Goal: Task Accomplishment & Management: Use online tool/utility

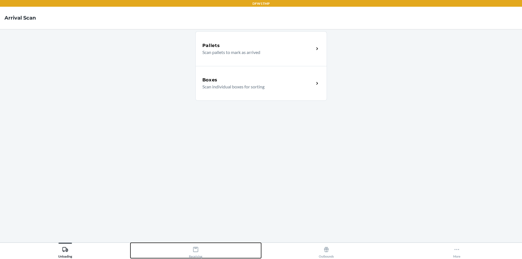
click at [191, 247] on div "Receiving" at bounding box center [195, 251] width 13 height 14
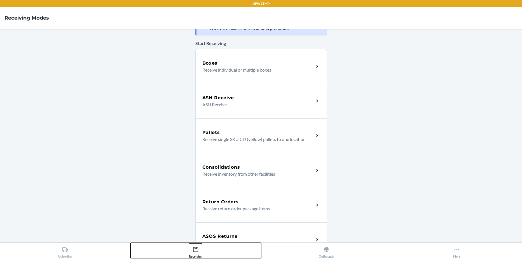
scroll to position [28, 0]
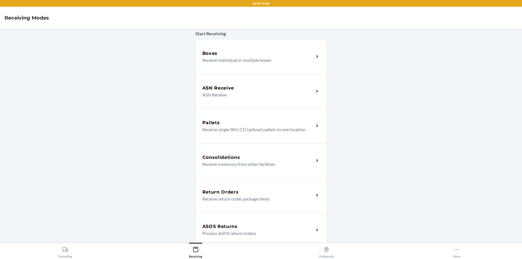
click at [234, 232] on p "Process ASOS return orders" at bounding box center [255, 233] width 107 height 7
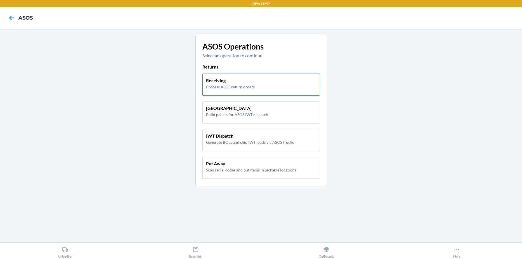
click at [212, 82] on p "Receiving" at bounding box center [230, 80] width 49 height 7
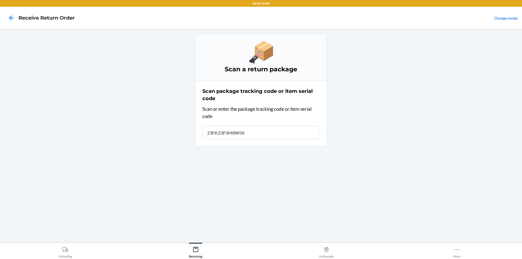
type input "23FK23P3M8W5K9"
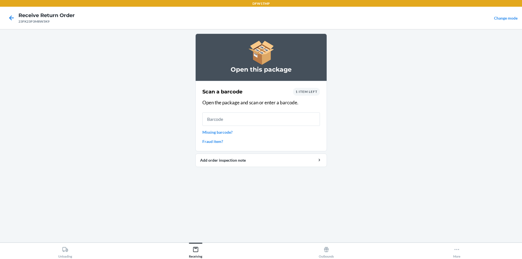
click at [303, 91] on span "1 item left" at bounding box center [307, 92] width 22 height 4
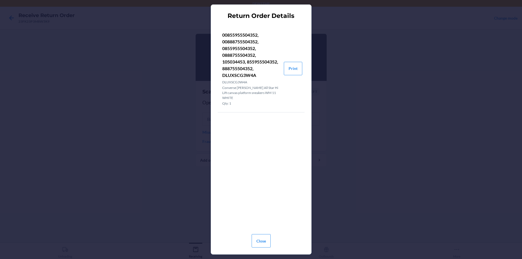
click at [341, 97] on div "Return Order Details 00855955504352, 00888755504352, 0855955504352, 08887555043…" at bounding box center [261, 129] width 522 height 259
click at [257, 239] on button "Close" at bounding box center [261, 240] width 19 height 13
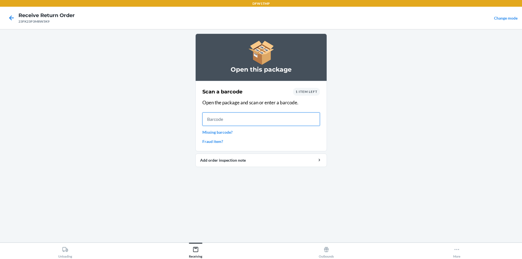
click at [268, 114] on input "text" at bounding box center [261, 119] width 118 height 13
type input "105034453"
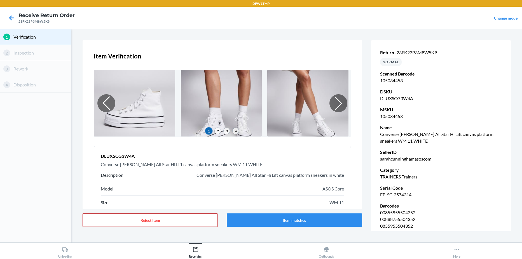
click at [160, 223] on button "Reject Item" at bounding box center [150, 220] width 135 height 13
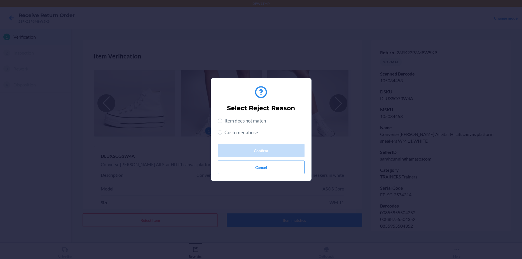
click at [226, 133] on span "Customer abuse" at bounding box center [241, 132] width 34 height 7
click at [222, 133] on input "Customer abuse" at bounding box center [220, 132] width 4 height 4
radio input "true"
click at [245, 149] on button "Confirm" at bounding box center [261, 150] width 87 height 13
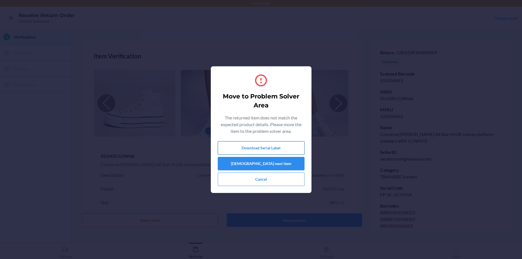
click at [250, 152] on button "Download Serial Label" at bounding box center [261, 147] width 87 height 13
click at [256, 167] on button "[DEMOGRAPHIC_DATA] next item" at bounding box center [261, 163] width 87 height 13
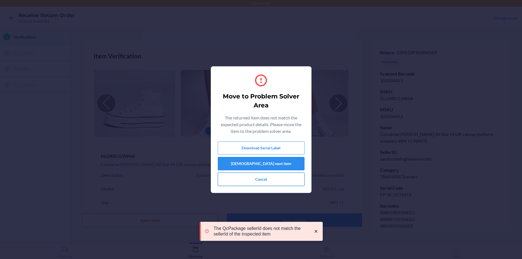
click at [250, 183] on button "Cancel" at bounding box center [261, 179] width 87 height 13
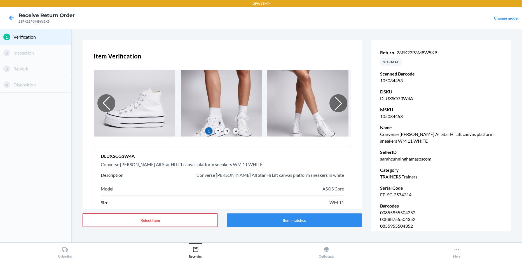
click at [101, 221] on button "Reject Item" at bounding box center [150, 220] width 135 height 13
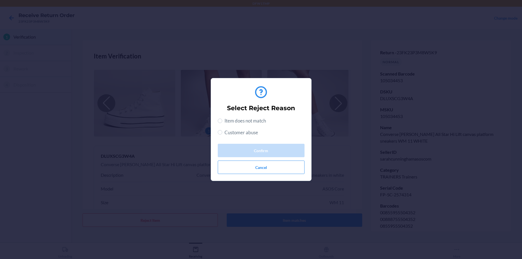
click at [239, 133] on span "Customer abuse" at bounding box center [241, 132] width 34 height 7
click at [222, 133] on input "Customer abuse" at bounding box center [220, 132] width 4 height 4
radio input "true"
click at [246, 148] on button "Confirm" at bounding box center [261, 150] width 87 height 13
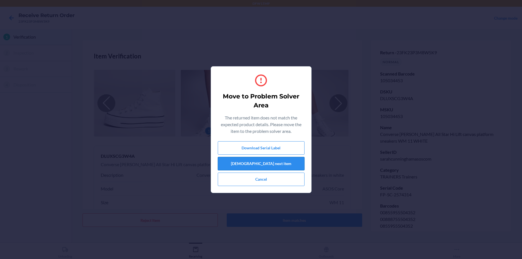
click at [246, 161] on button "[DEMOGRAPHIC_DATA] next item" at bounding box center [261, 163] width 87 height 13
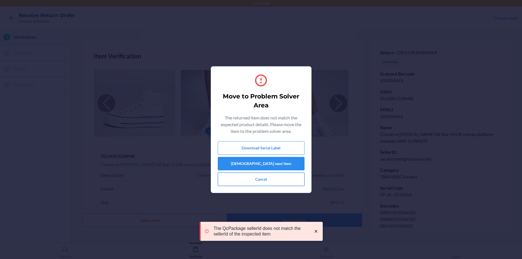
click at [238, 179] on button "Cancel" at bounding box center [261, 179] width 87 height 13
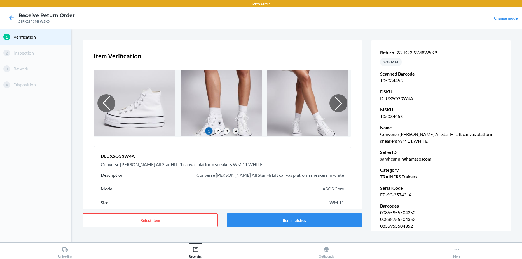
click at [7, 11] on div at bounding box center [11, 18] width 14 height 14
click at [14, 18] on icon at bounding box center [12, 18] width 10 height 10
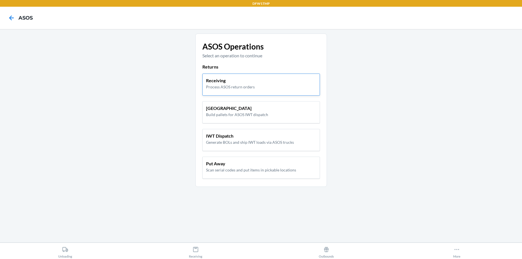
click at [228, 83] on p "Receiving" at bounding box center [230, 80] width 49 height 7
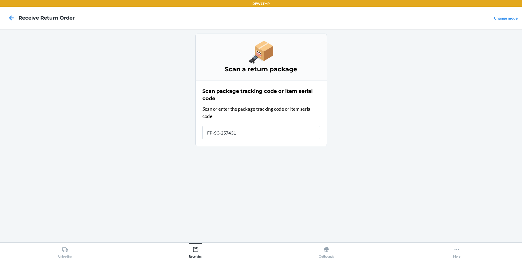
type input "FP-SC-2574314"
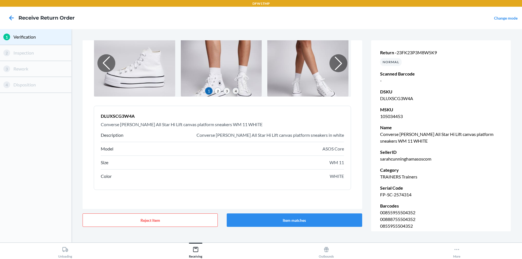
scroll to position [41, 0]
click at [171, 217] on button "Reject Item" at bounding box center [150, 220] width 135 height 13
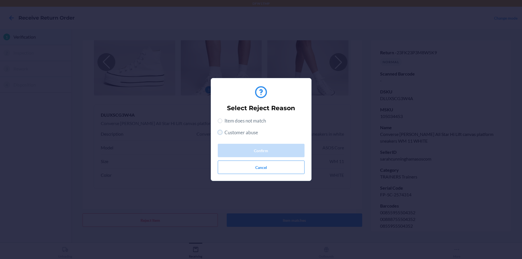
click at [221, 132] on input "Customer abuse" at bounding box center [220, 132] width 4 height 4
radio input "true"
click at [259, 152] on button "Confirm" at bounding box center [261, 150] width 87 height 13
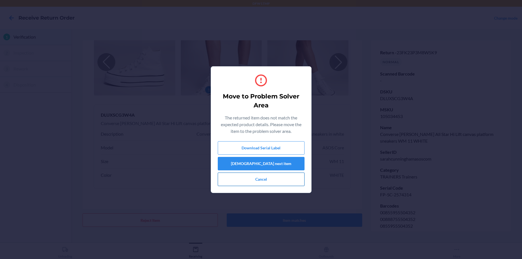
click at [253, 183] on button "Cancel" at bounding box center [261, 179] width 87 height 13
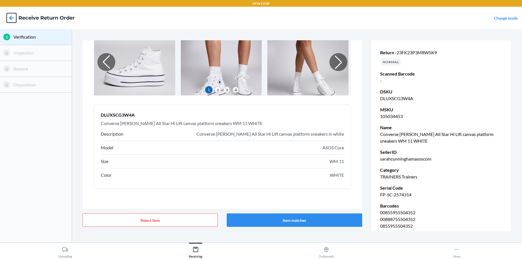
click at [12, 18] on icon at bounding box center [12, 18] width 10 height 10
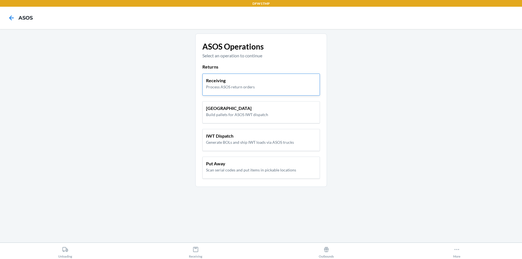
click at [205, 92] on div "Receiving Process ASOS return orders" at bounding box center [261, 85] width 118 height 22
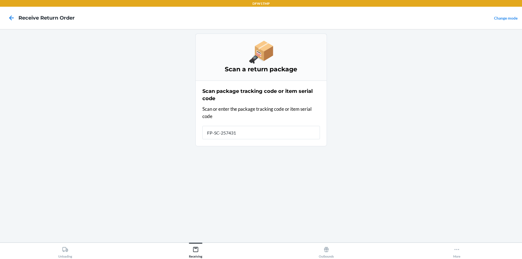
type input "FP-SC-2574314"
